Goal: Information Seeking & Learning: Learn about a topic

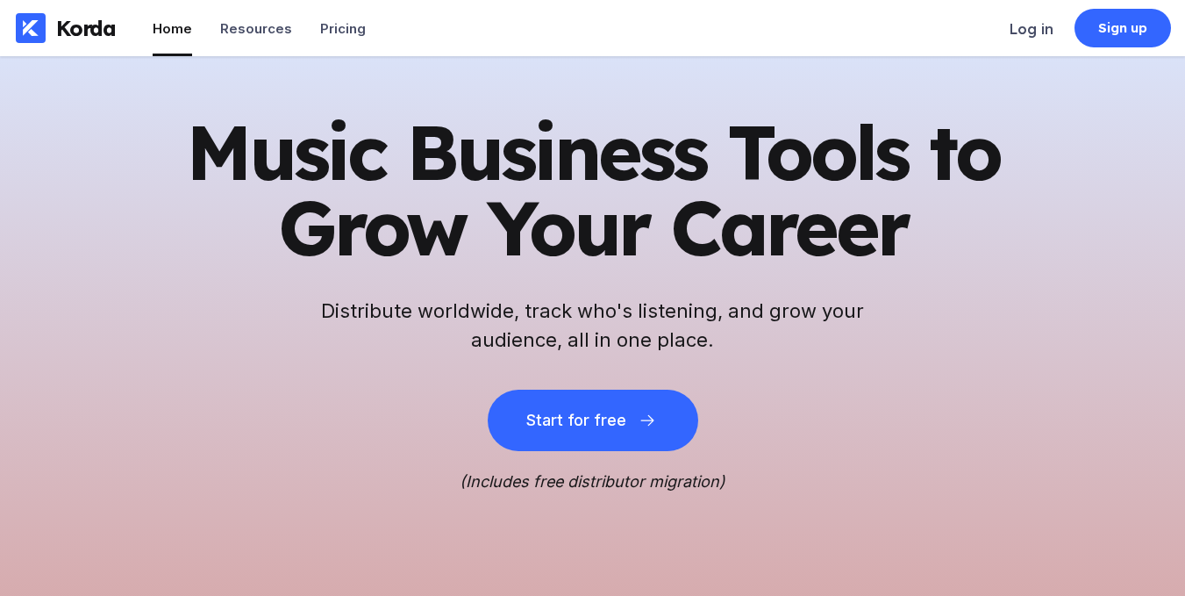
click at [258, 33] on div "Resources" at bounding box center [256, 28] width 72 height 17
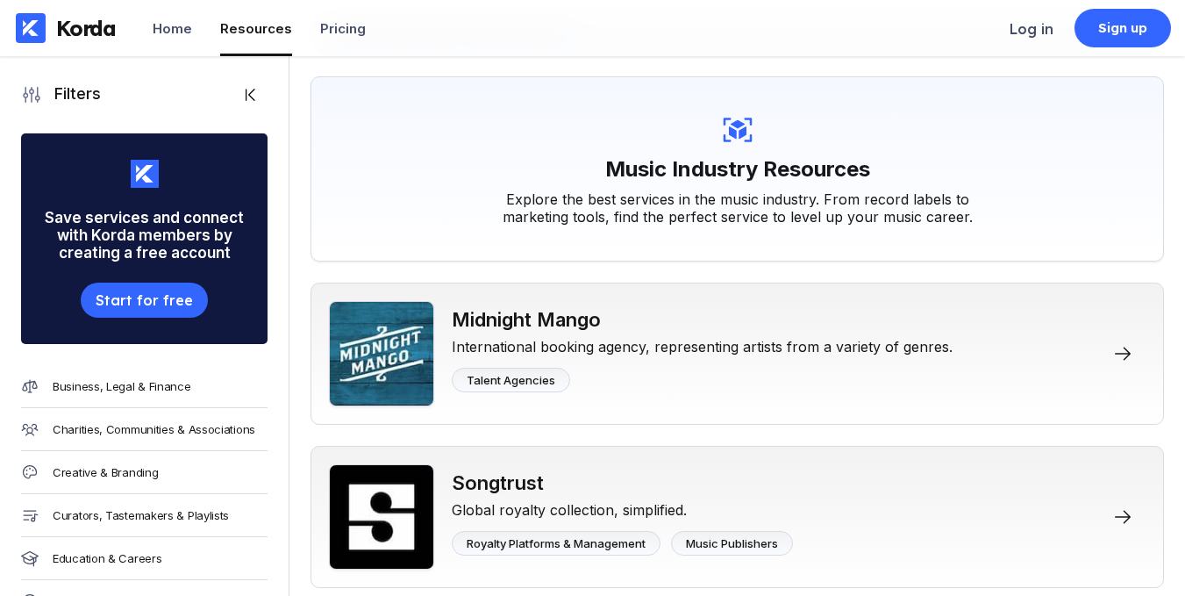
scroll to position [88, 0]
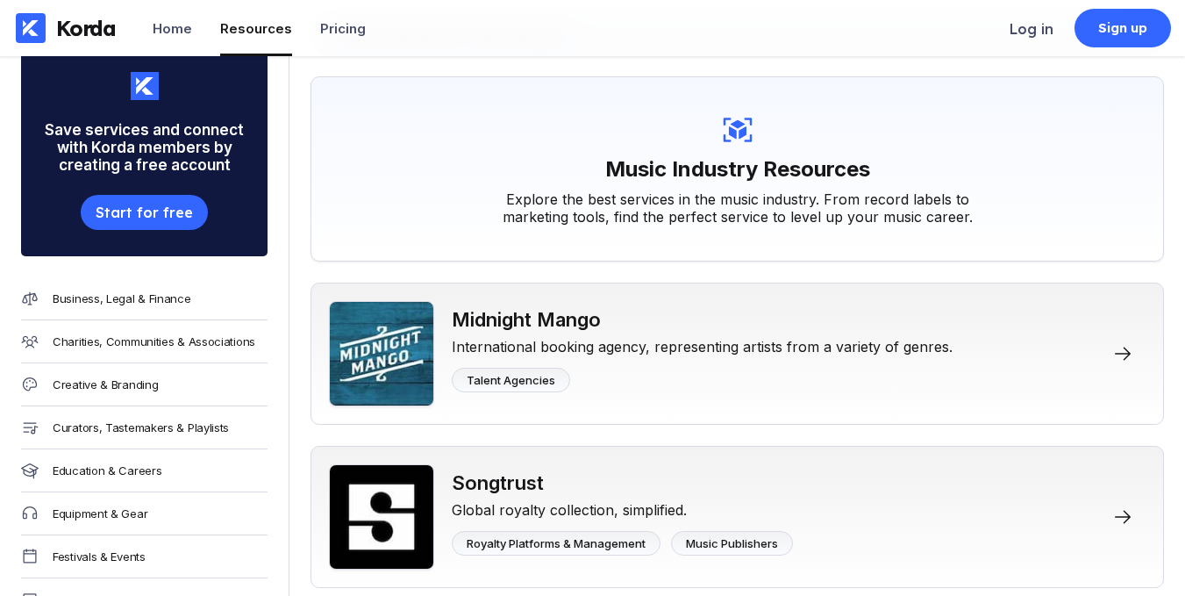
click at [145, 289] on div "Business, Legal & Finance" at bounding box center [144, 298] width 247 height 43
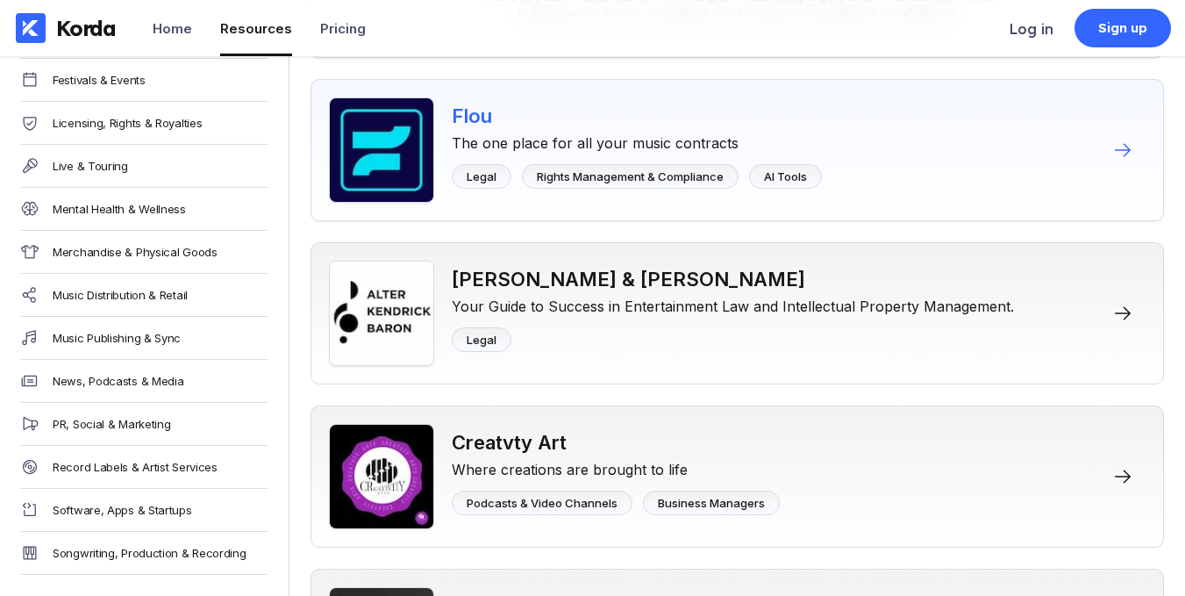
scroll to position [351, 0]
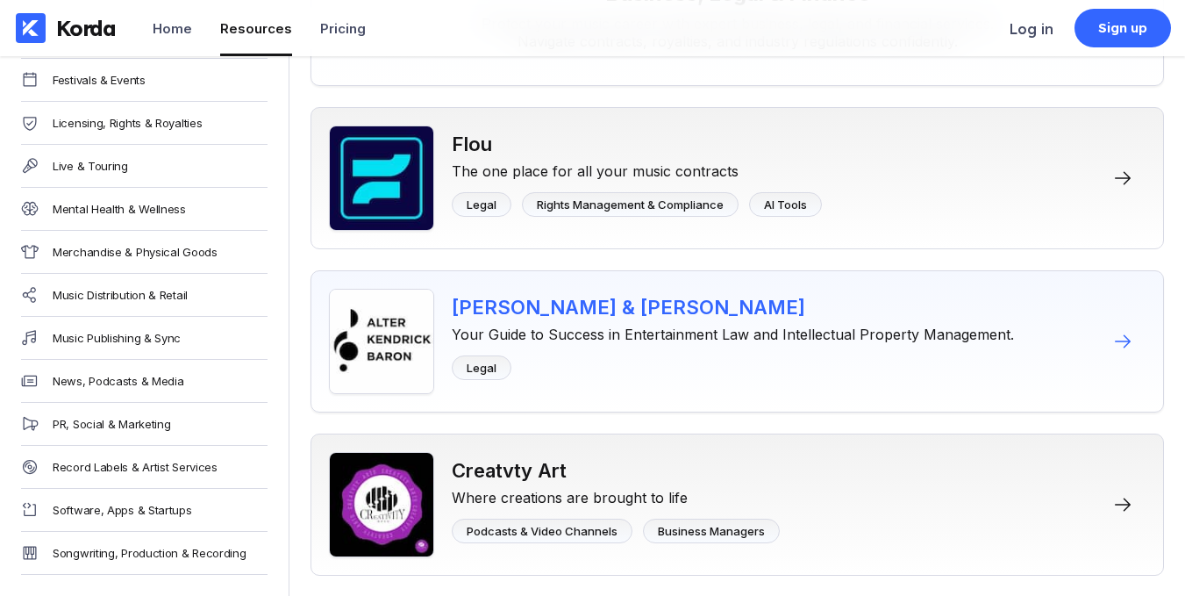
click at [1127, 335] on icon at bounding box center [1123, 341] width 21 height 21
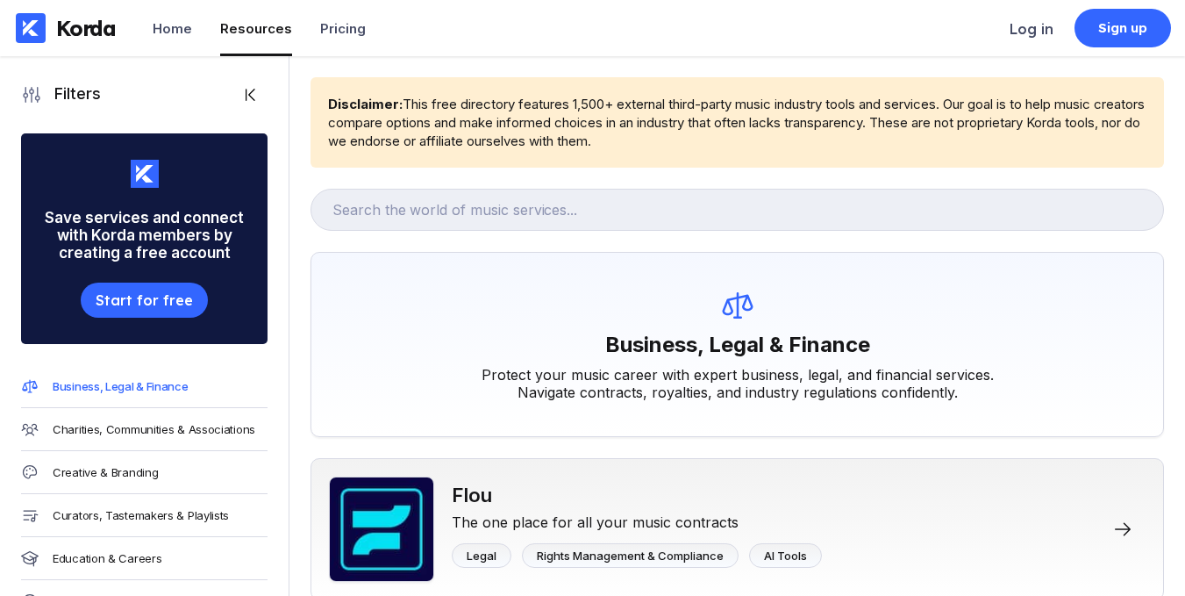
scroll to position [351, 0]
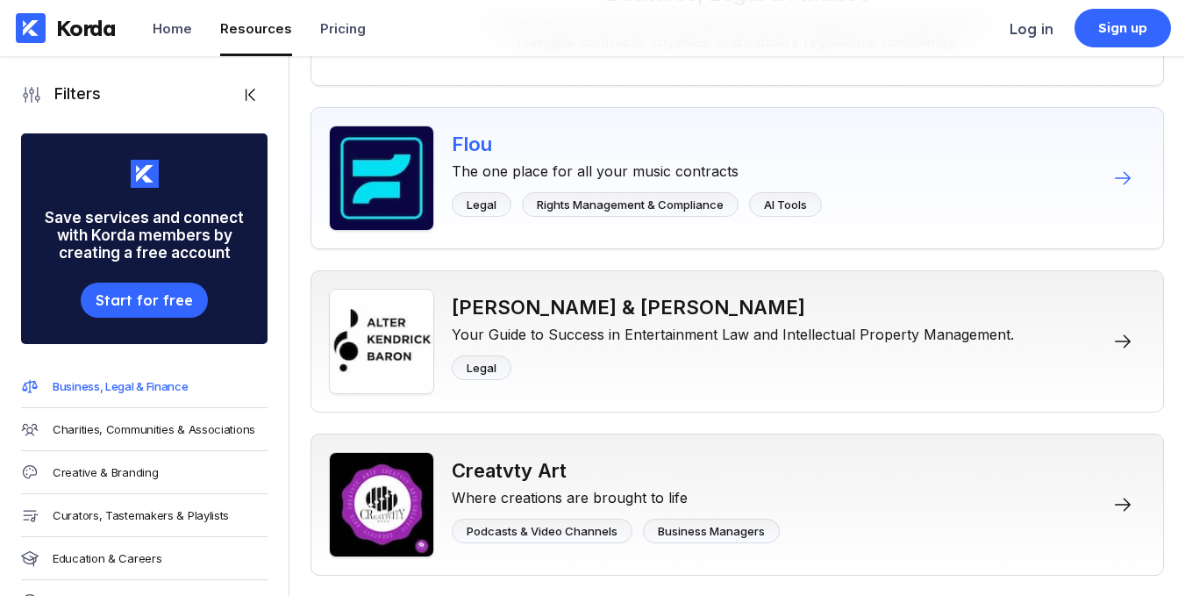
click at [1124, 190] on div "Flou The one place for all your music contracts Legal Rights Management & Compl…" at bounding box center [738, 178] width 854 height 142
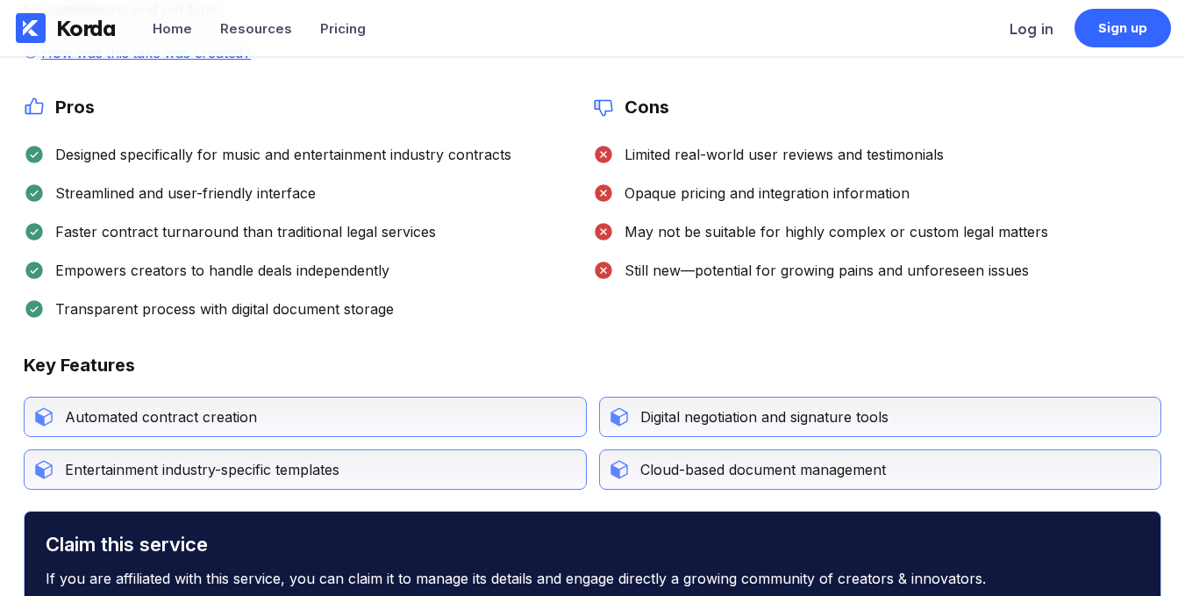
scroll to position [526, 0]
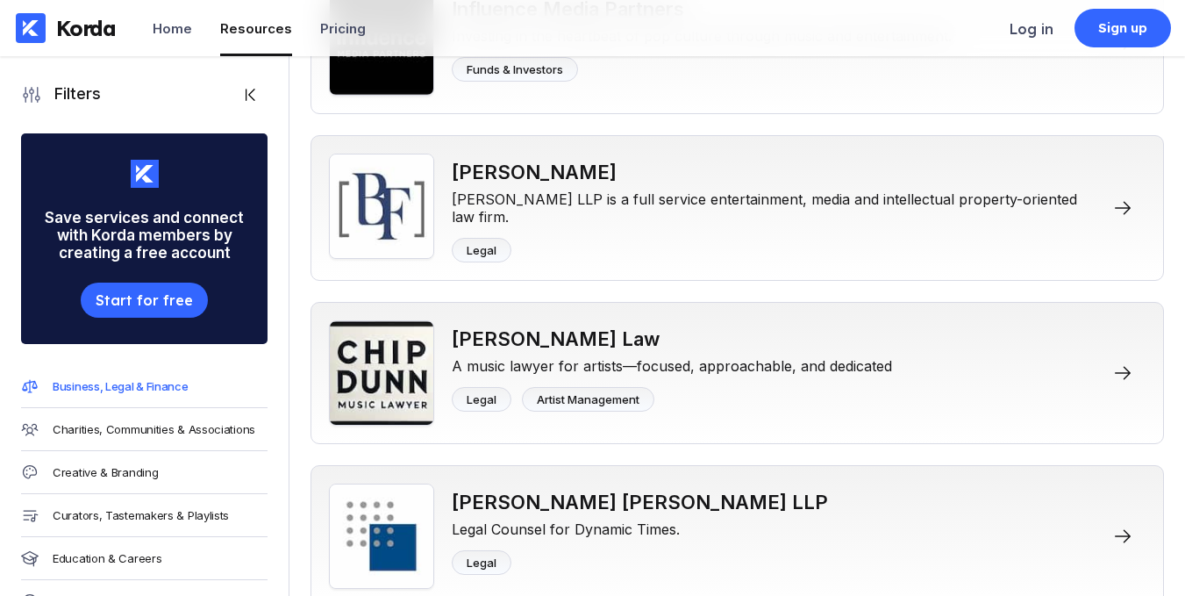
scroll to position [2194, 0]
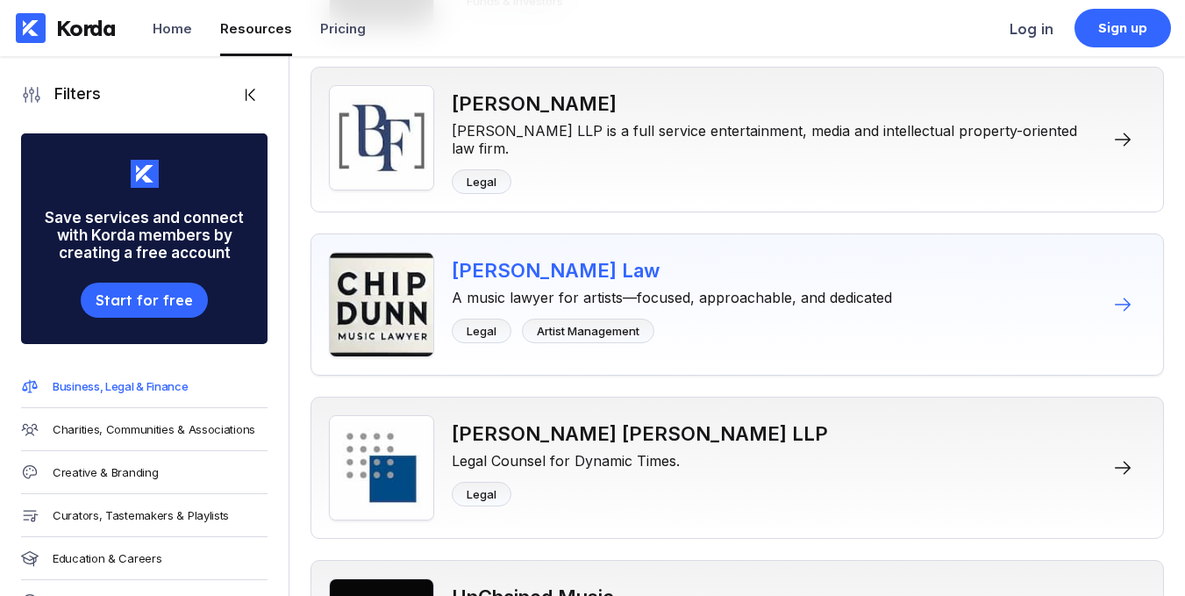
click at [639, 277] on div "Chip Dunn Law" at bounding box center [672, 270] width 440 height 23
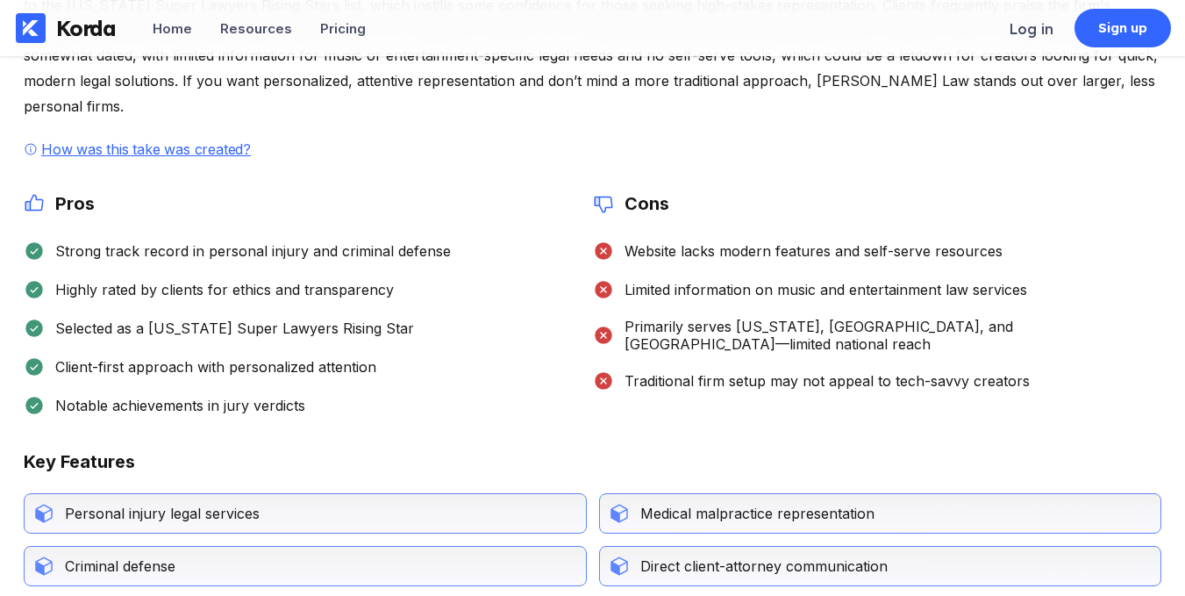
scroll to position [263, 0]
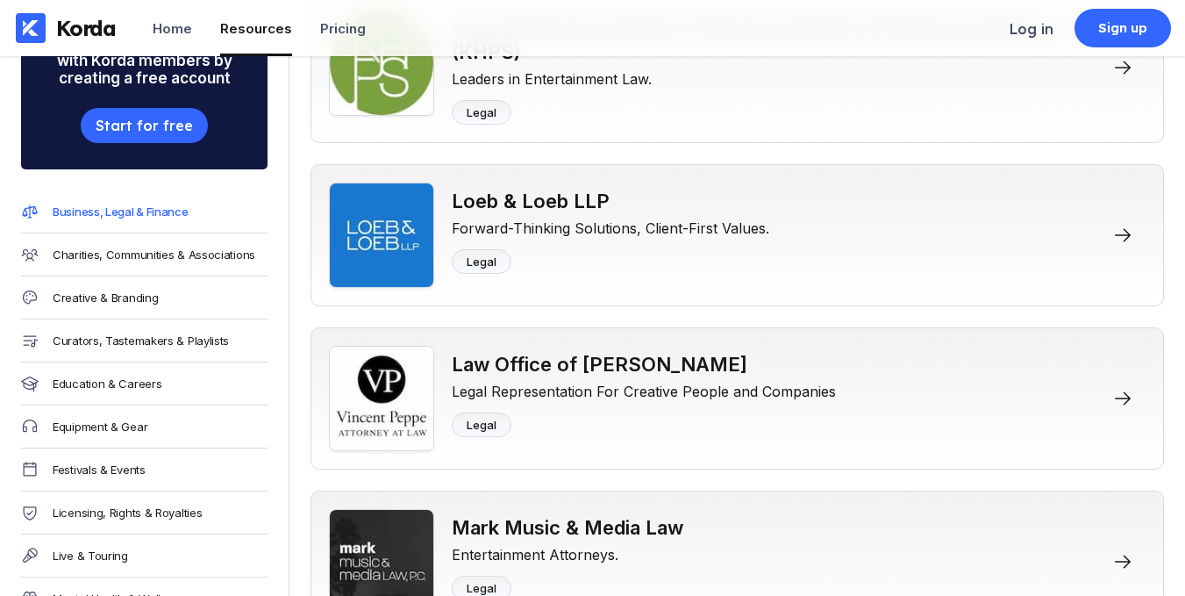
scroll to position [175, 0]
click at [109, 301] on div "Creative & Branding" at bounding box center [105, 297] width 105 height 14
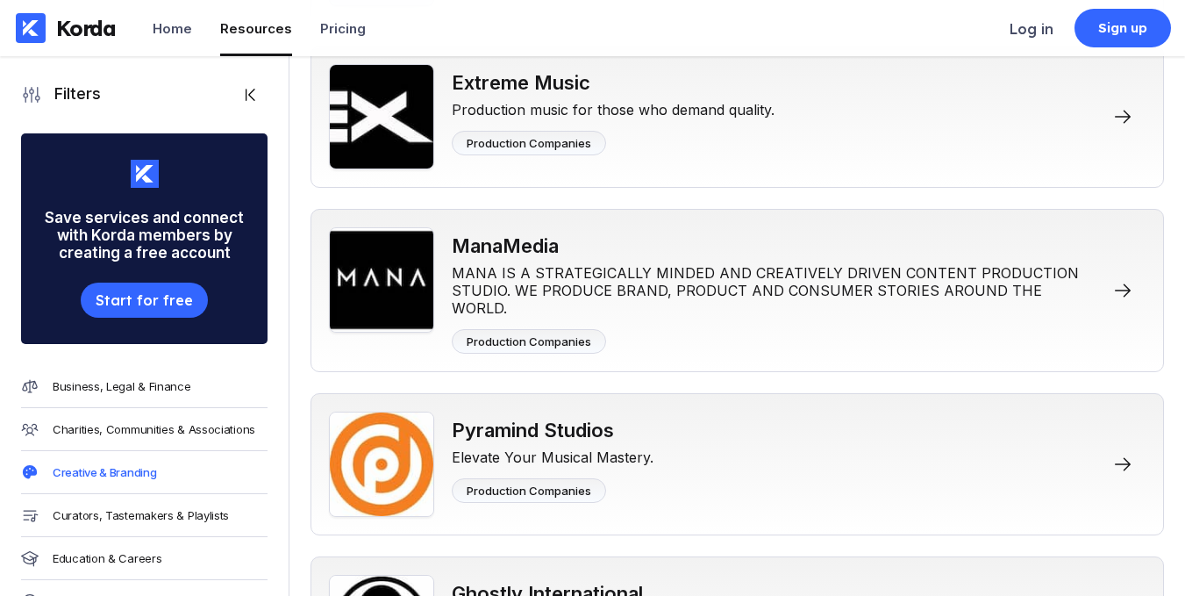
scroll to position [1316, 0]
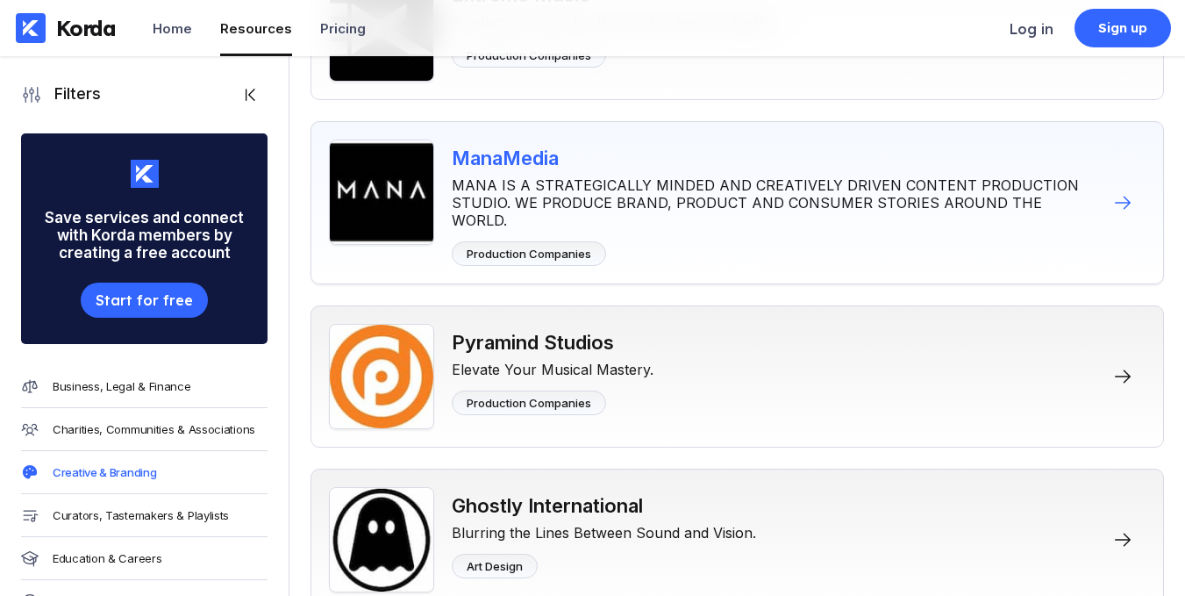
click at [749, 175] on div "MANA IS A STRATEGICALLY MINDED AND CREATIVELY DRIVEN CONTENT PRODUCTION STUDIO.…" at bounding box center [776, 199] width 648 height 60
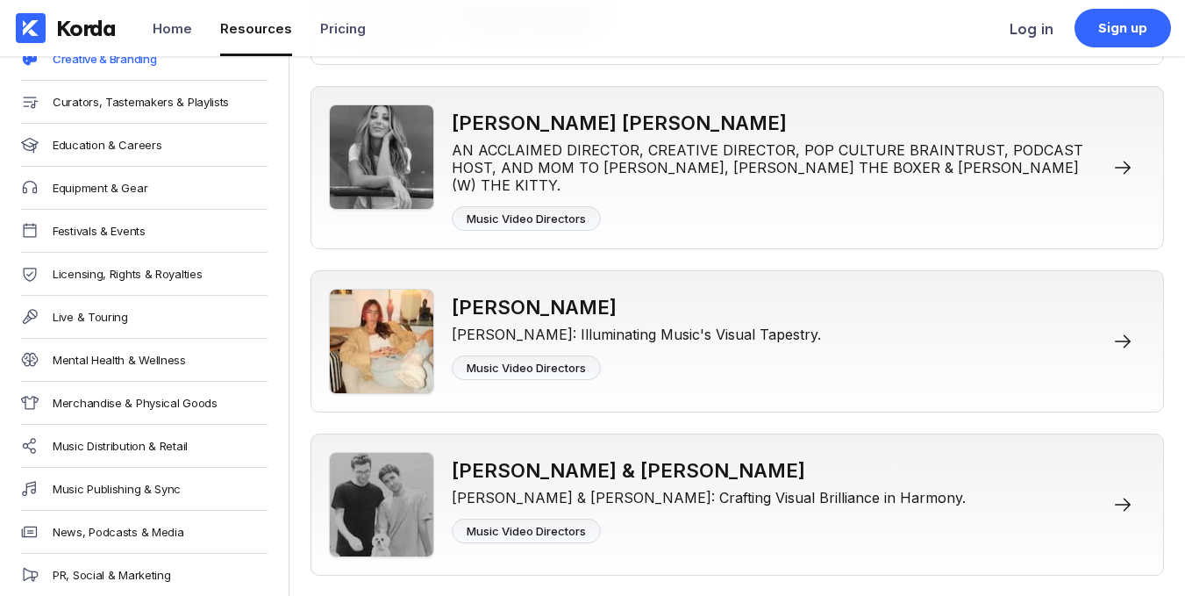
scroll to position [439, 0]
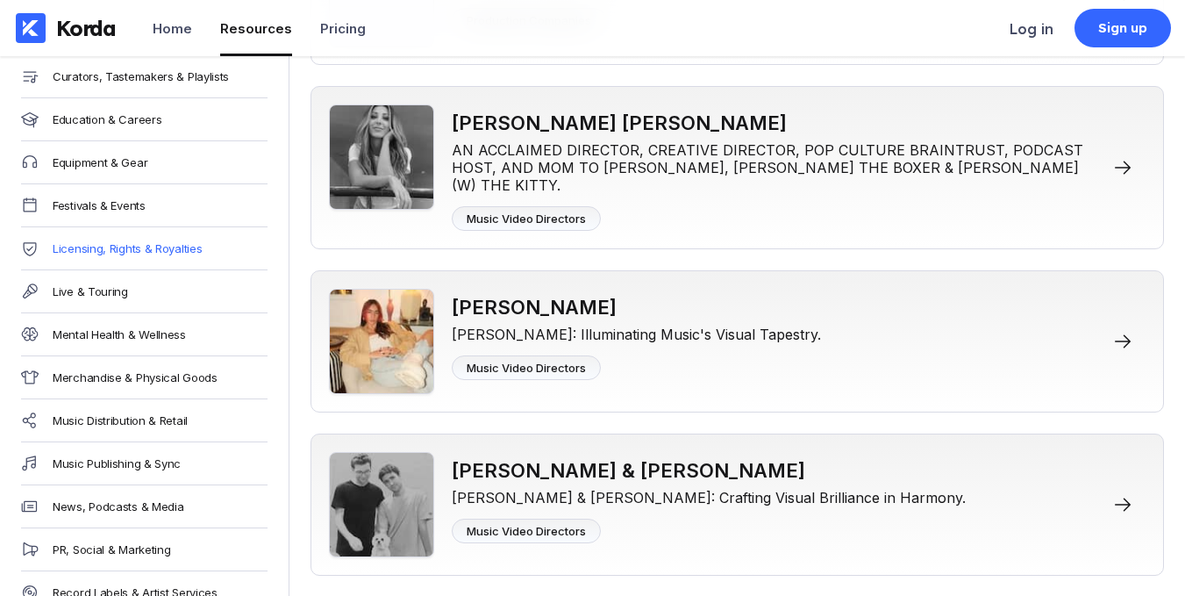
click at [155, 250] on div "Licensing, Rights & Royalties" at bounding box center [127, 248] width 149 height 14
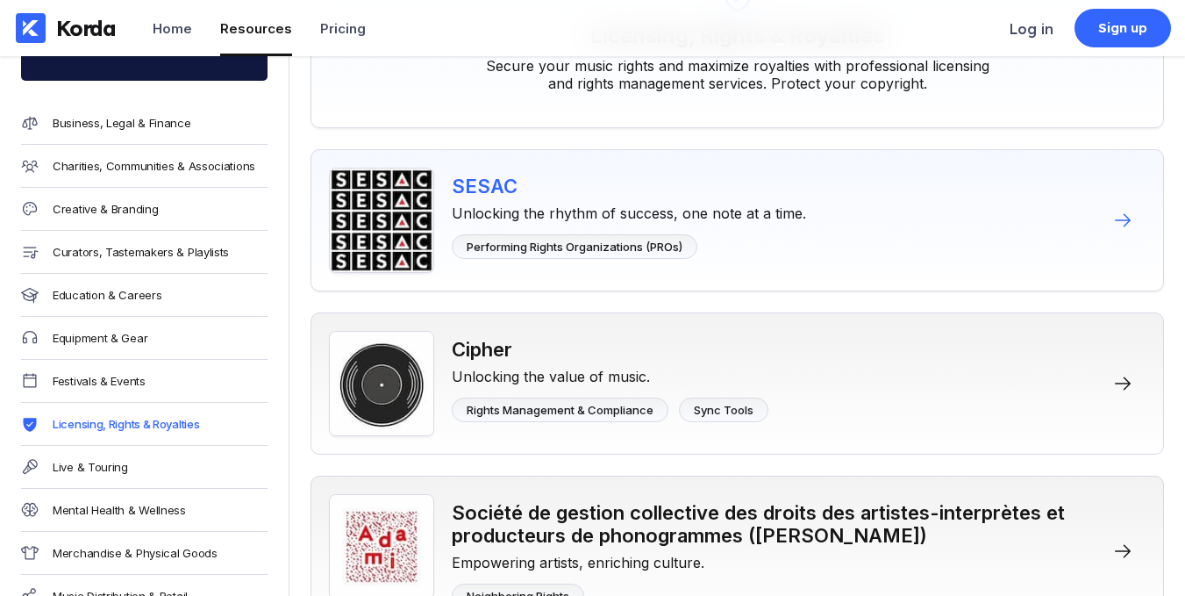
scroll to position [351, 0]
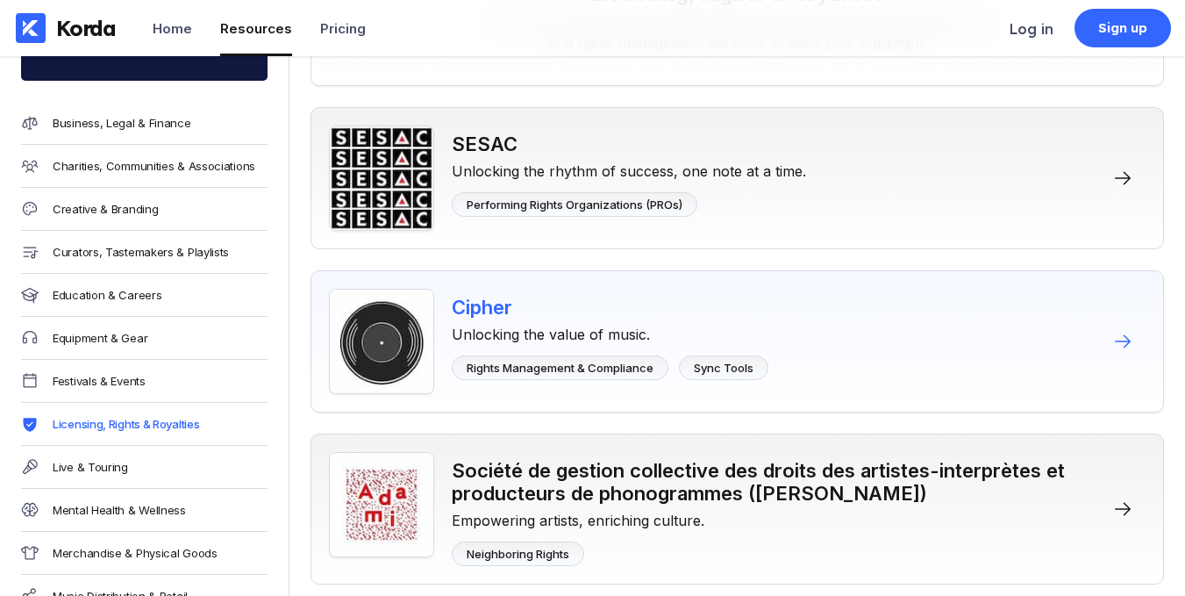
click at [595, 328] on div "Unlocking the value of music." at bounding box center [610, 331] width 317 height 25
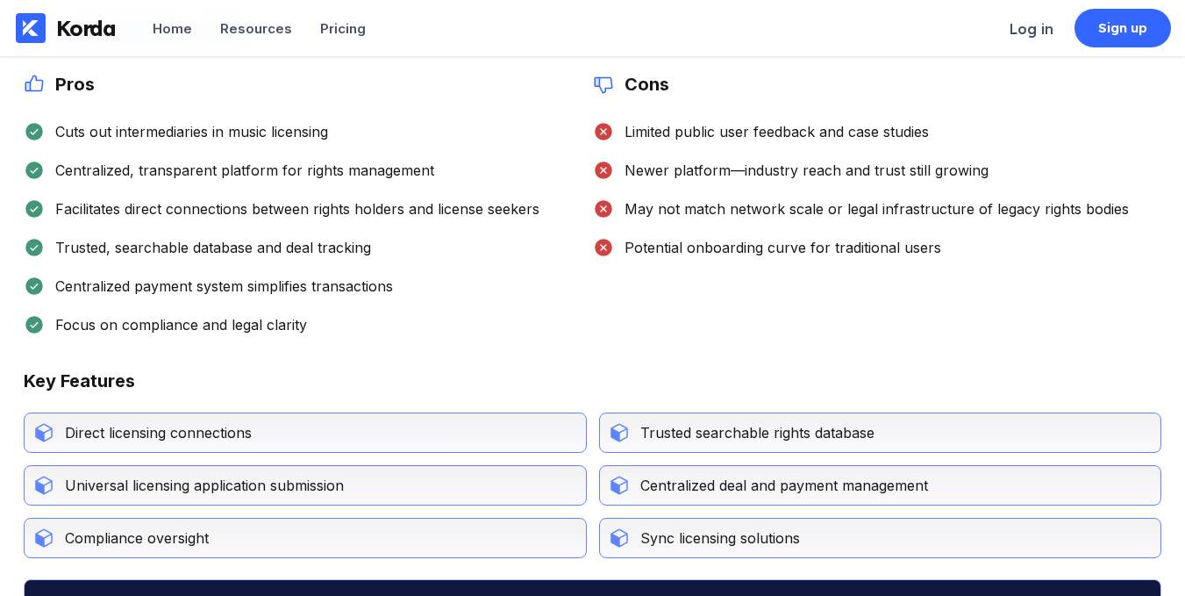
scroll to position [526, 0]
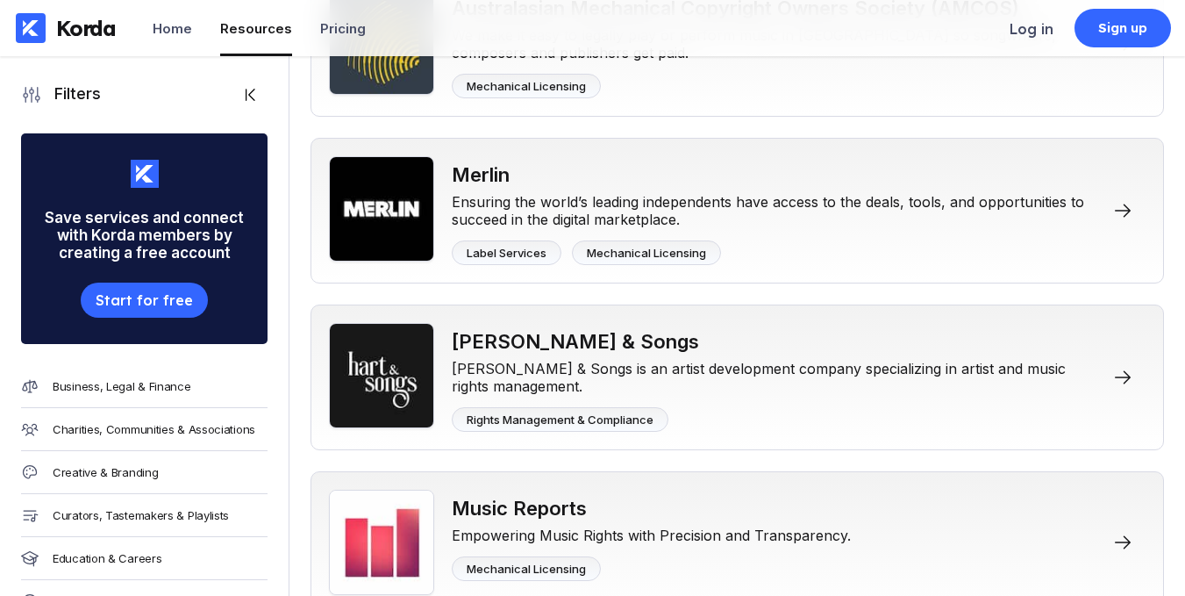
scroll to position [1316, 0]
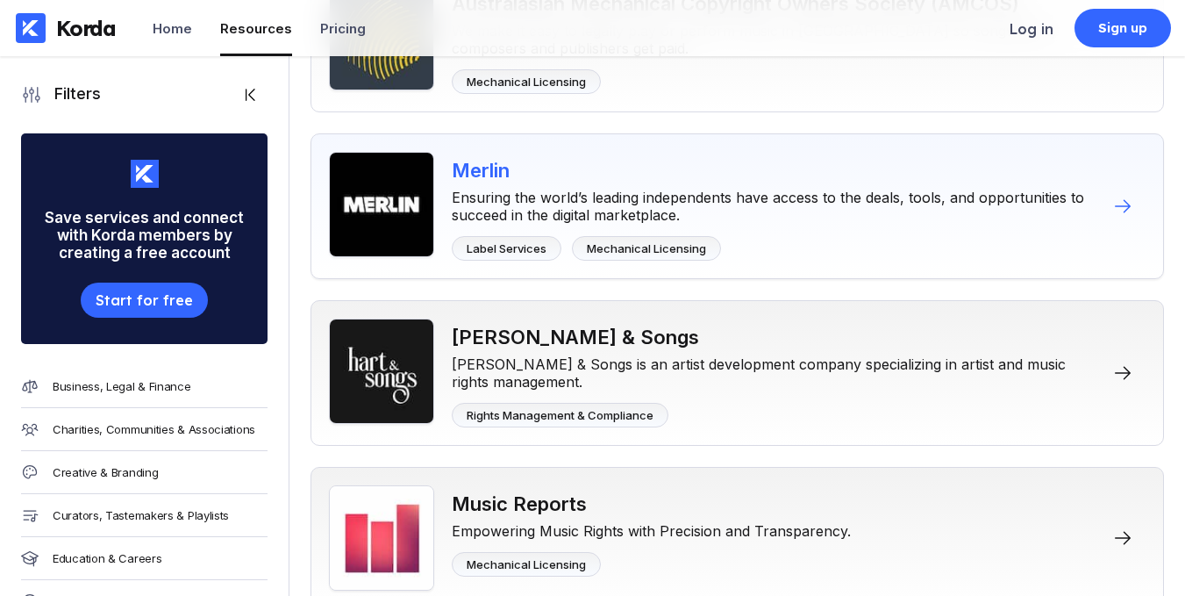
click at [617, 226] on div "Merlin Ensuring the world’s leading independents have access to the deals, tool…" at bounding box center [776, 206] width 648 height 109
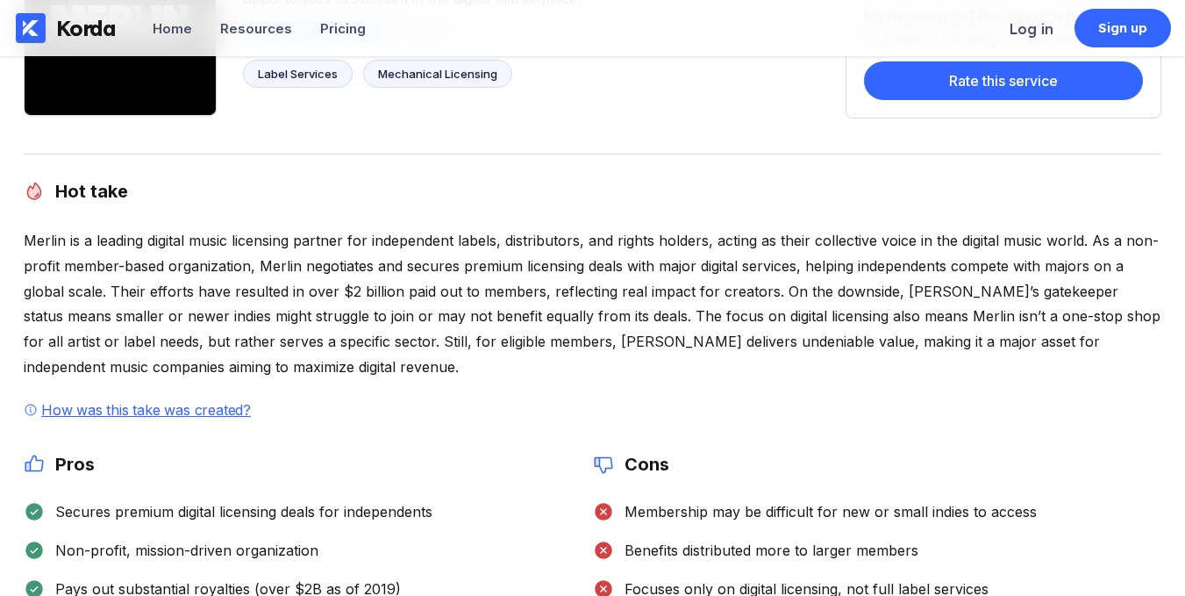
scroll to position [175, 0]
